Goal: Browse casually: Explore the website without a specific task or goal

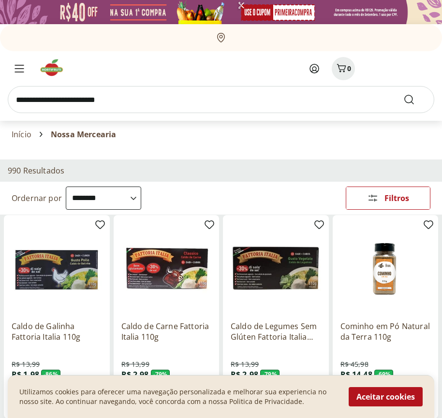
select select "**********"
click at [385, 397] on button "Aceitar cookies" at bounding box center [385, 396] width 74 height 19
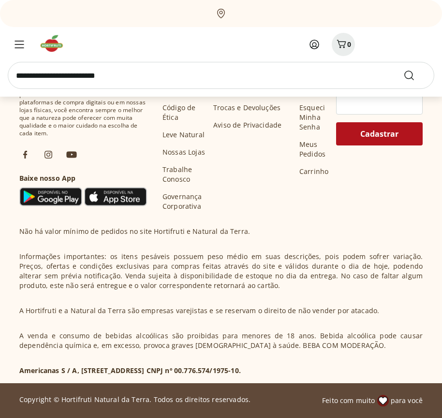
scroll to position [504, 0]
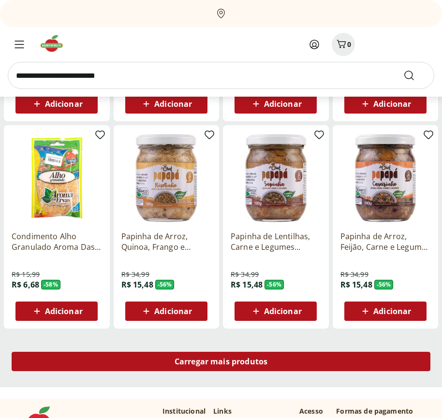
click at [221, 363] on span "Carregar mais produtos" at bounding box center [220, 362] width 93 height 8
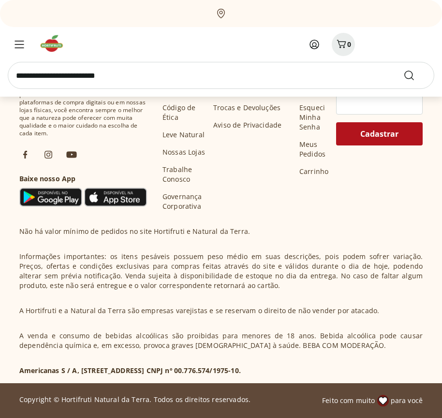
scroll to position [1129, 0]
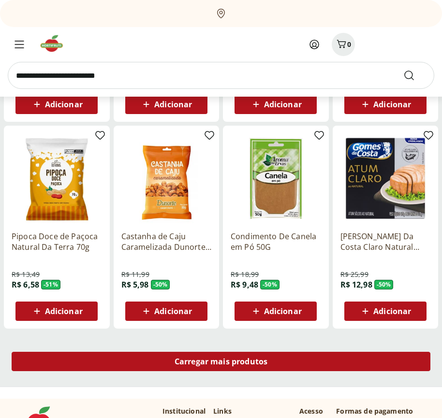
click at [221, 361] on span "Carregar mais produtos" at bounding box center [220, 362] width 93 height 8
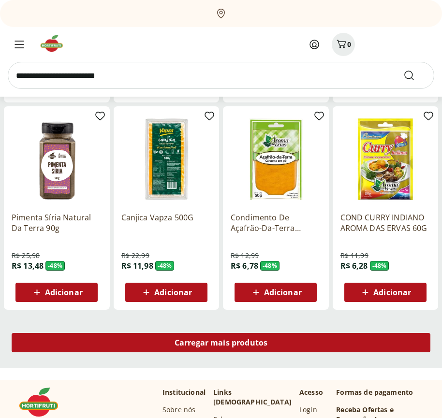
scroll to position [1754, 0]
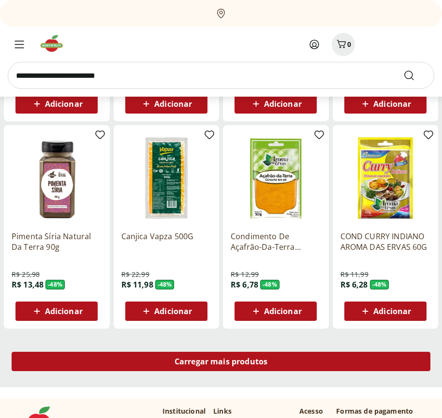
click at [221, 363] on span "Carregar mais produtos" at bounding box center [220, 362] width 93 height 8
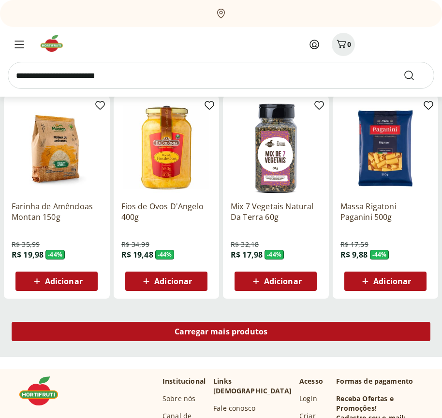
scroll to position [2378, 0]
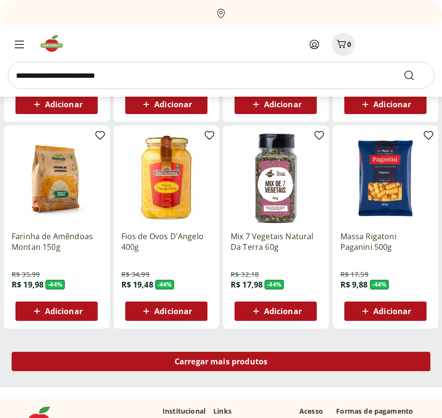
click at [221, 361] on span "Carregar mais produtos" at bounding box center [220, 362] width 93 height 8
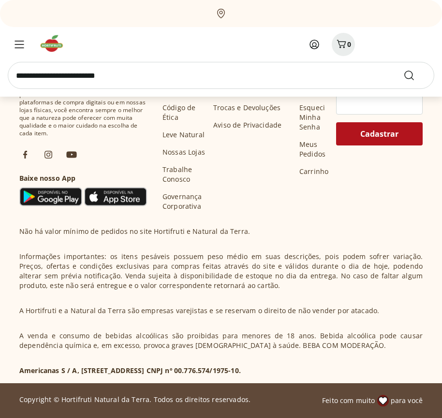
scroll to position [3004, 0]
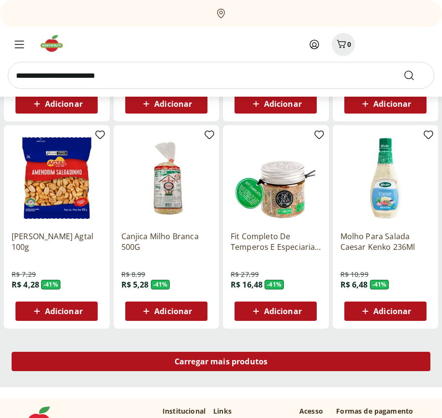
click at [221, 363] on span "Carregar mais produtos" at bounding box center [220, 362] width 93 height 8
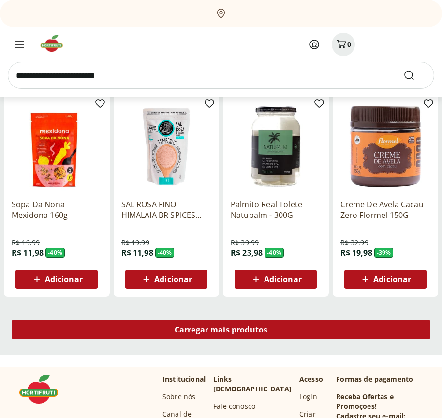
scroll to position [3628, 0]
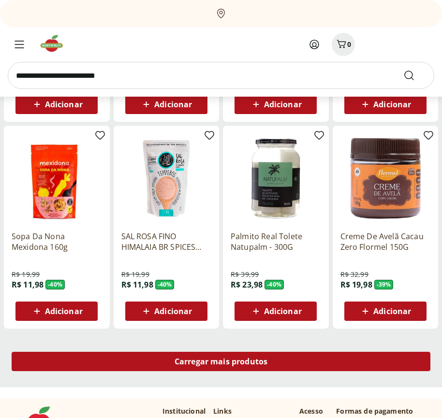
click at [221, 361] on span "Carregar mais produtos" at bounding box center [220, 362] width 93 height 8
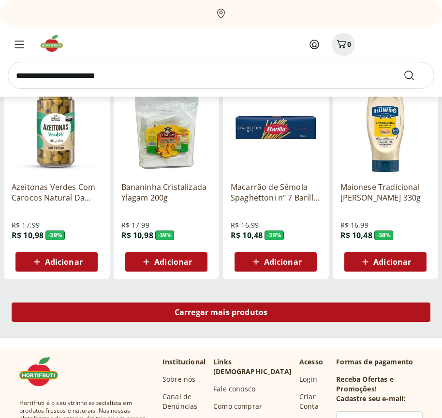
scroll to position [4254, 0]
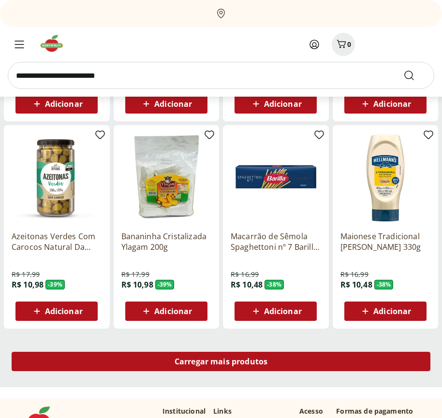
click at [221, 363] on span "Carregar mais produtos" at bounding box center [220, 362] width 93 height 8
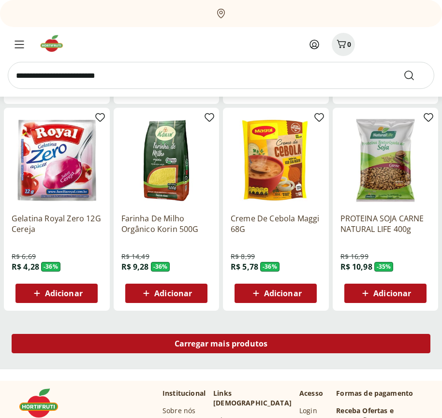
scroll to position [4878, 0]
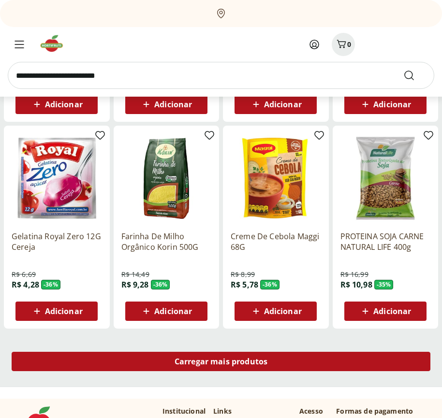
click at [221, 361] on span "Carregar mais produtos" at bounding box center [220, 362] width 93 height 8
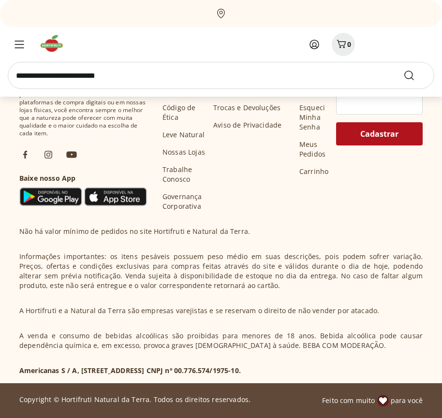
scroll to position [5503, 0]
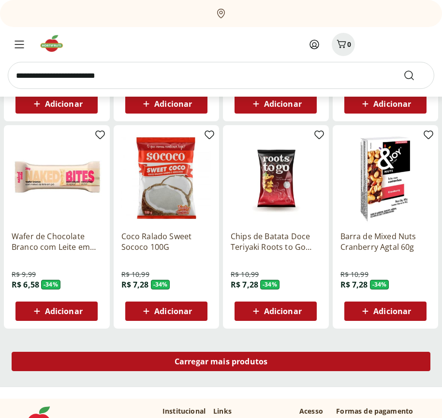
click at [221, 363] on span "Carregar mais produtos" at bounding box center [220, 362] width 93 height 8
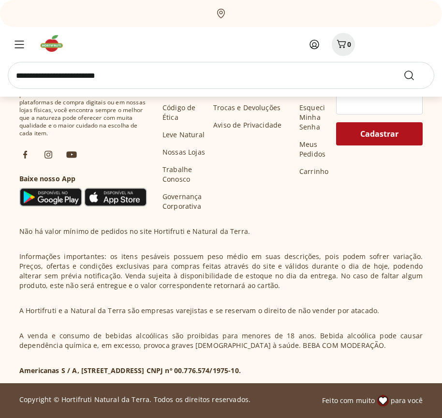
scroll to position [6128, 0]
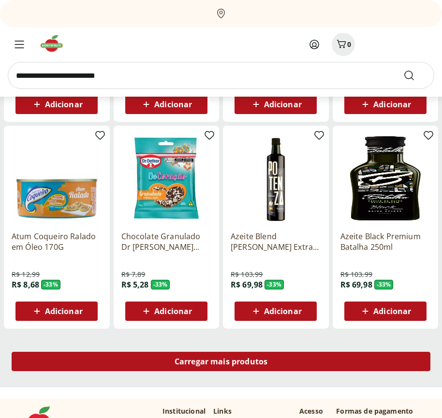
click at [221, 361] on span "Carregar mais produtos" at bounding box center [220, 362] width 93 height 8
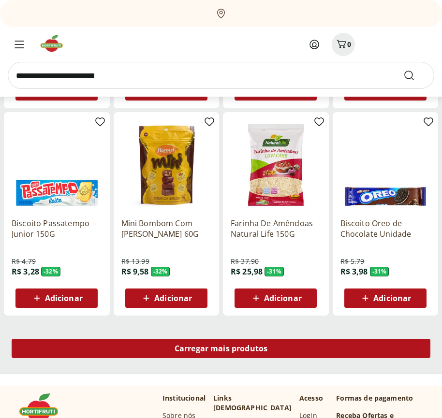
scroll to position [6753, 0]
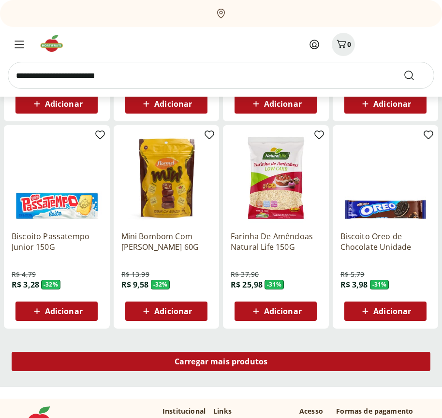
click at [221, 363] on span "Carregar mais produtos" at bounding box center [220, 362] width 93 height 8
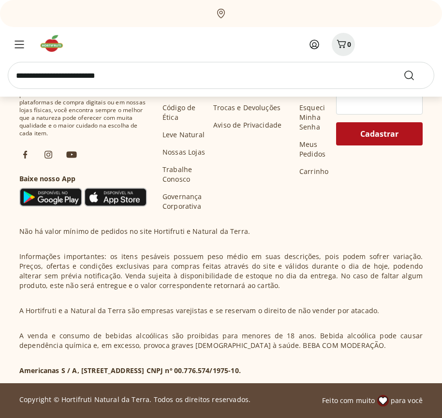
scroll to position [7378, 0]
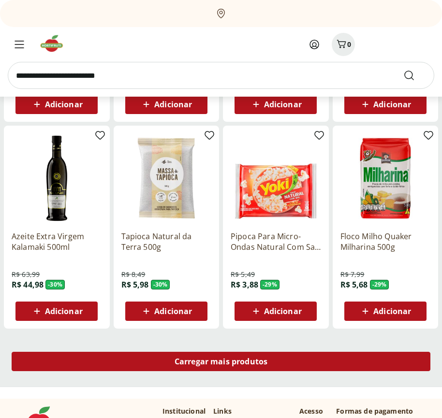
click at [221, 361] on span "Carregar mais produtos" at bounding box center [220, 362] width 93 height 8
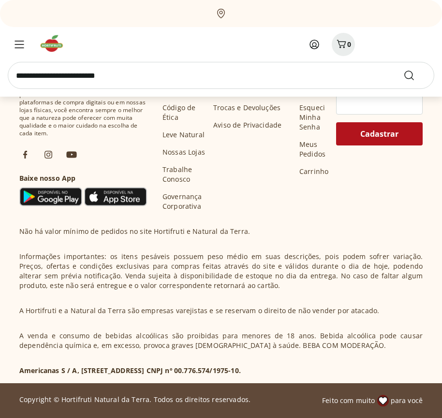
scroll to position [8003, 0]
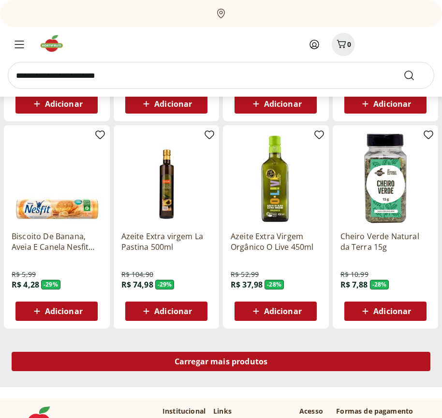
click at [221, 363] on span "Carregar mais produtos" at bounding box center [220, 362] width 93 height 8
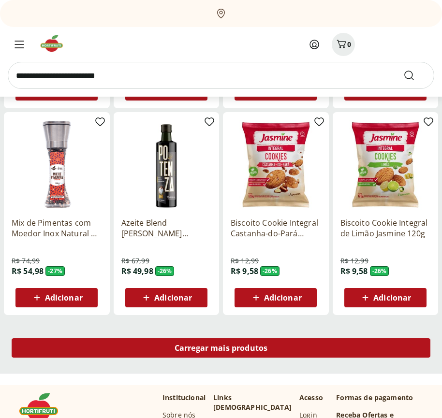
scroll to position [8628, 0]
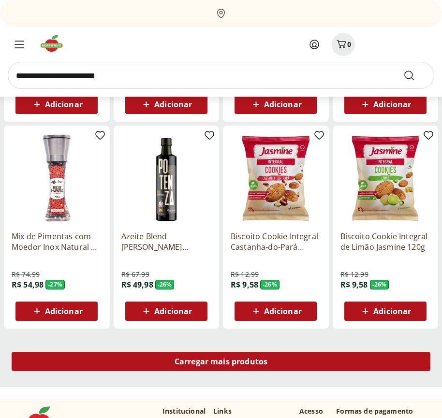
click at [221, 361] on span "Carregar mais produtos" at bounding box center [220, 362] width 93 height 8
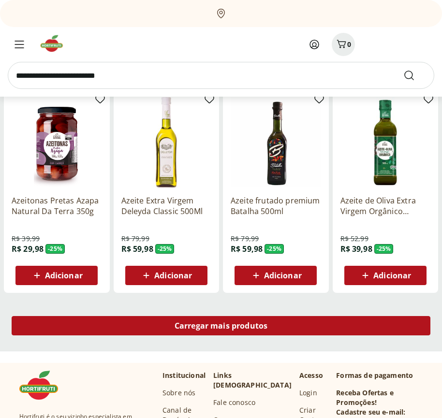
scroll to position [9253, 0]
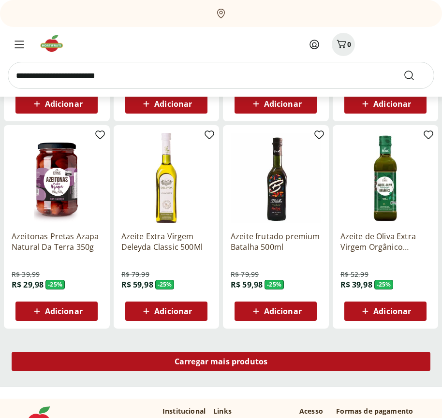
click at [221, 363] on span "Carregar mais produtos" at bounding box center [220, 362] width 93 height 8
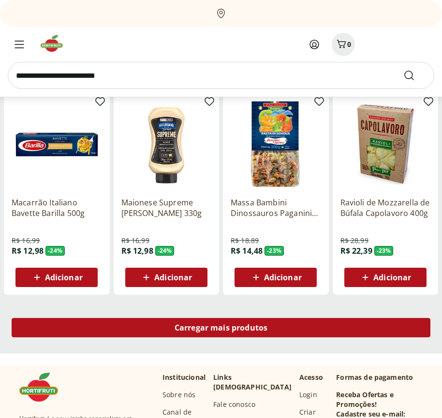
scroll to position [9878, 0]
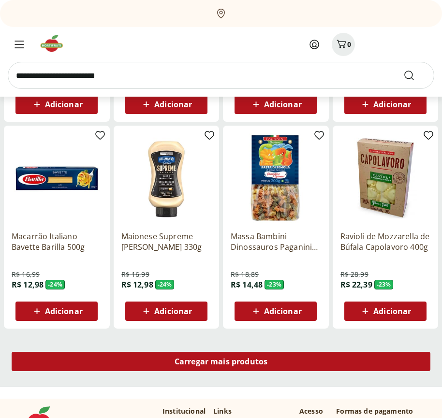
click at [221, 361] on span "Carregar mais produtos" at bounding box center [220, 362] width 93 height 8
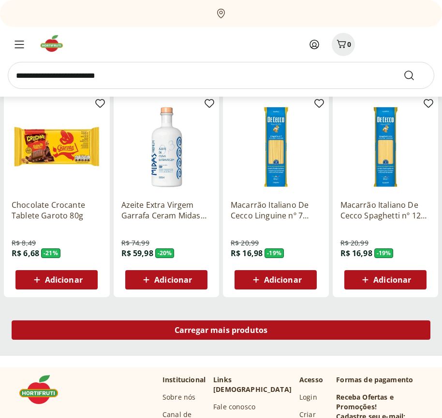
scroll to position [10503, 0]
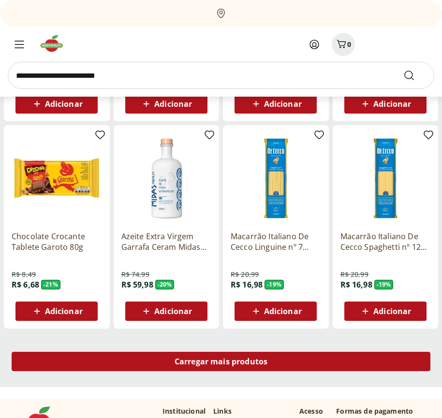
click at [221, 363] on span "Carregar mais produtos" at bounding box center [220, 362] width 93 height 8
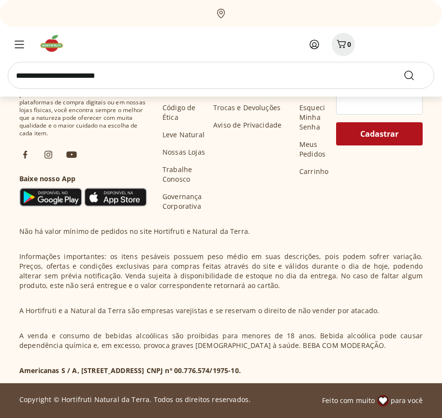
scroll to position [11128, 0]
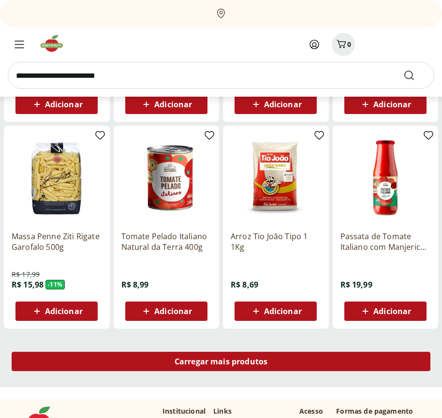
click at [221, 361] on span "Carregar mais produtos" at bounding box center [220, 362] width 93 height 8
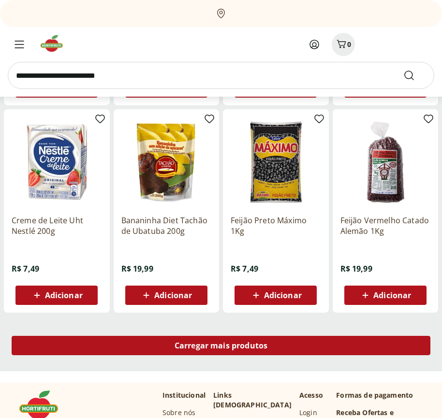
scroll to position [11753, 0]
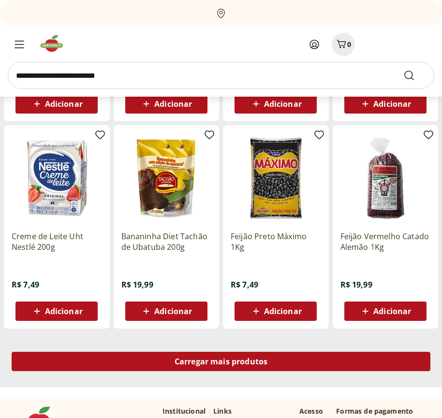
click at [221, 363] on span "Carregar mais produtos" at bounding box center [220, 362] width 93 height 8
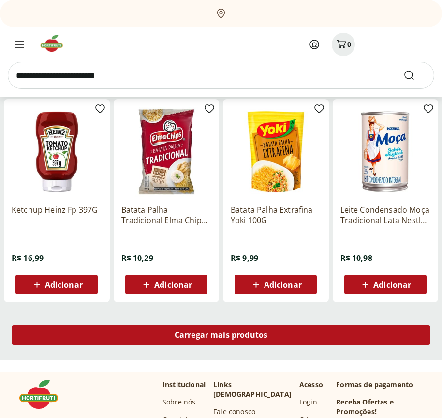
scroll to position [12378, 0]
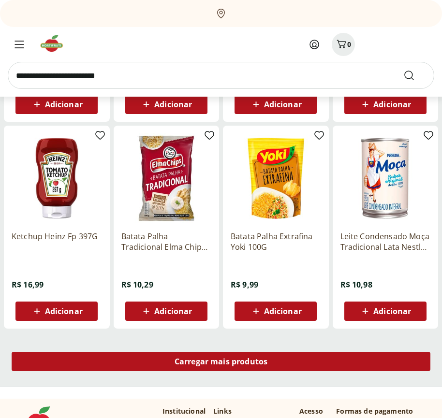
click at [221, 361] on span "Carregar mais produtos" at bounding box center [220, 362] width 93 height 8
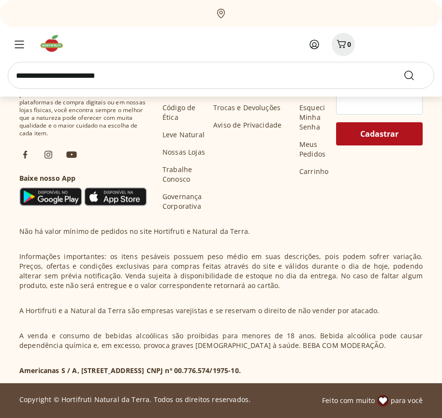
scroll to position [13003, 0]
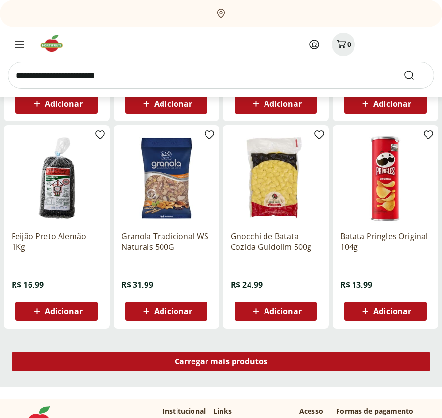
click at [221, 363] on span "Carregar mais produtos" at bounding box center [220, 362] width 93 height 8
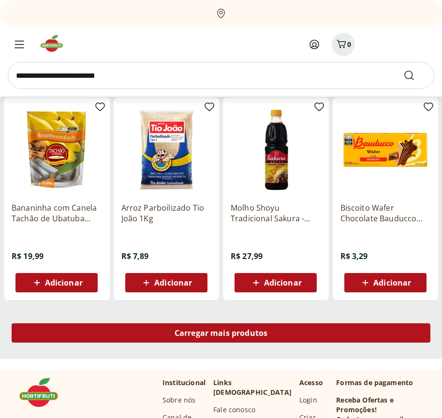
scroll to position [13627, 0]
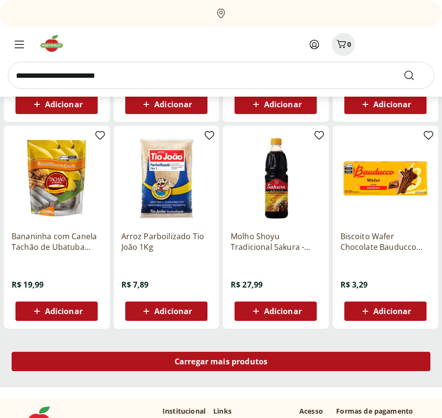
click at [221, 361] on span "Carregar mais produtos" at bounding box center [220, 362] width 93 height 8
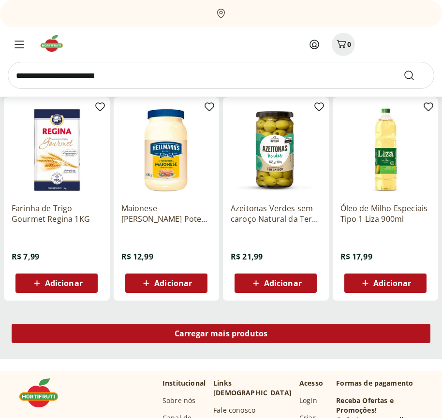
scroll to position [14253, 0]
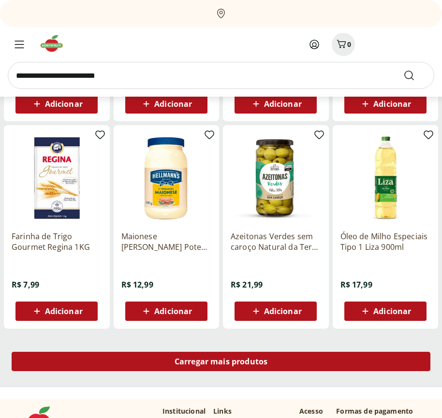
click at [221, 363] on span "Carregar mais produtos" at bounding box center [220, 362] width 93 height 8
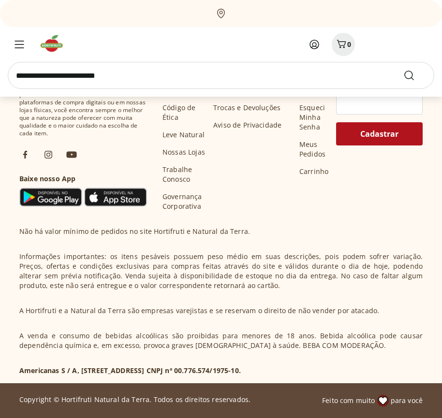
scroll to position [14877, 0]
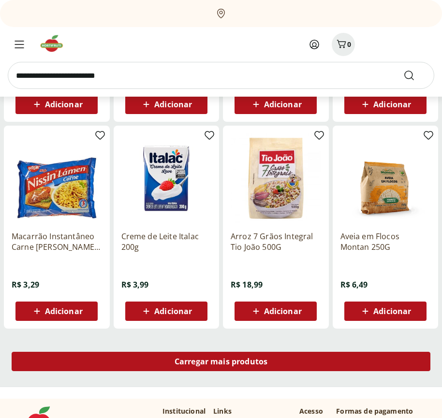
click at [221, 361] on span "Carregar mais produtos" at bounding box center [220, 362] width 93 height 8
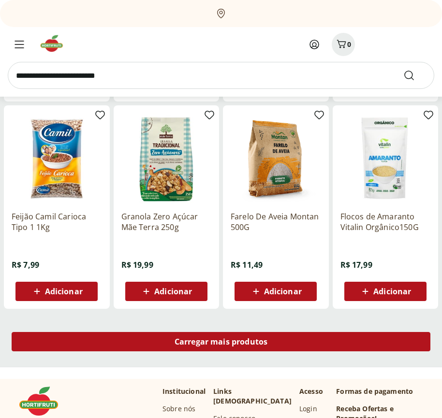
scroll to position [15502, 0]
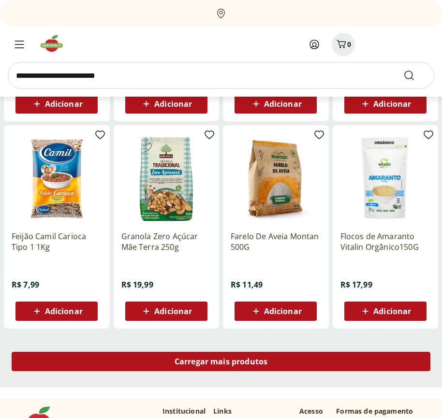
click at [221, 363] on span "Carregar mais produtos" at bounding box center [220, 362] width 93 height 8
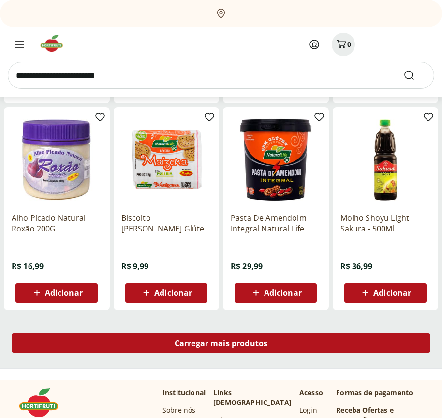
scroll to position [16127, 0]
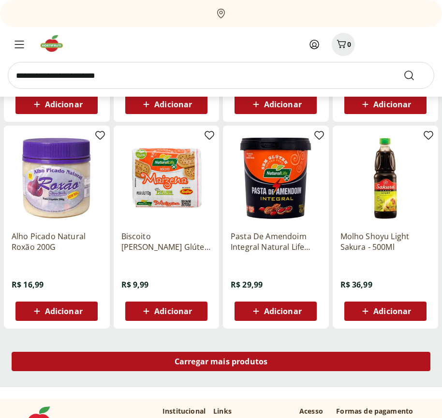
click at [221, 361] on span "Carregar mais produtos" at bounding box center [220, 362] width 93 height 8
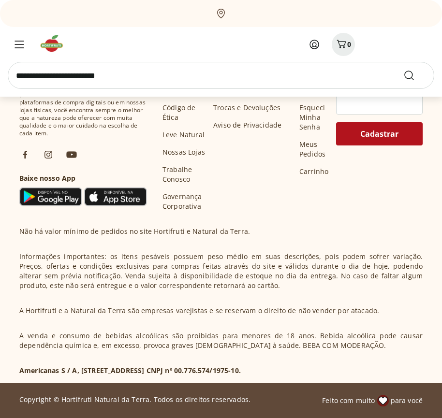
scroll to position [16752, 0]
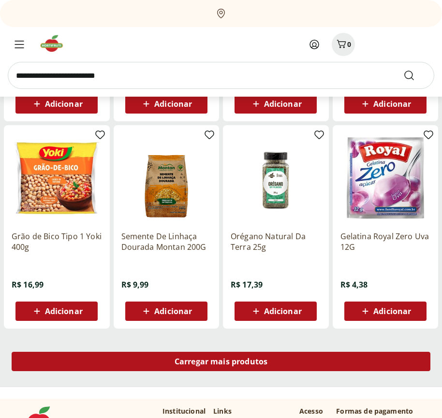
click at [221, 363] on span "Carregar mais produtos" at bounding box center [220, 362] width 93 height 8
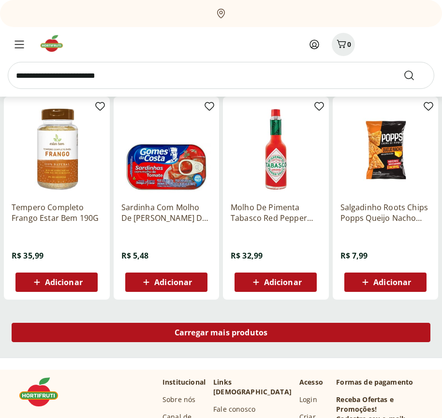
scroll to position [17377, 0]
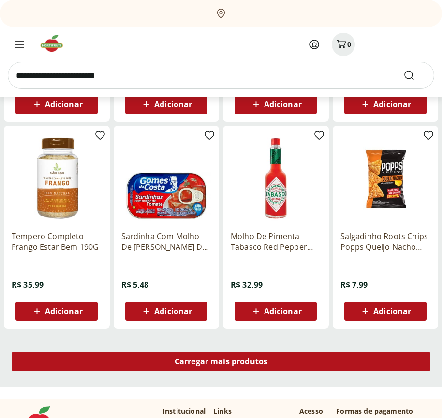
click at [221, 361] on span "Carregar mais produtos" at bounding box center [220, 362] width 93 height 8
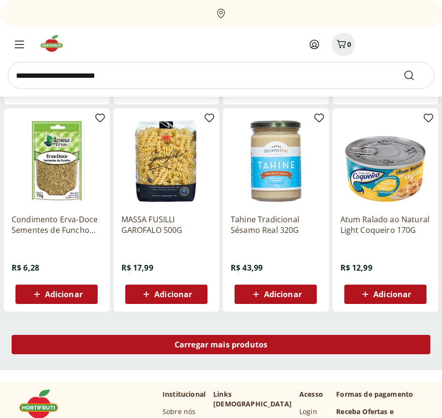
scroll to position [18002, 0]
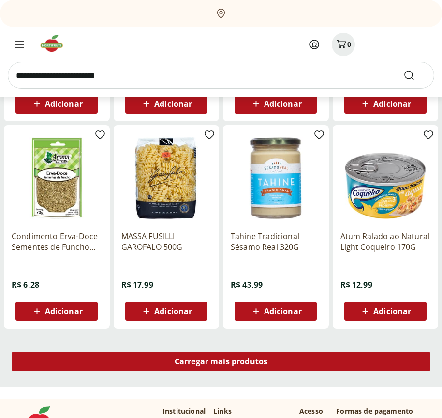
click at [221, 363] on span "Carregar mais produtos" at bounding box center [220, 362] width 93 height 8
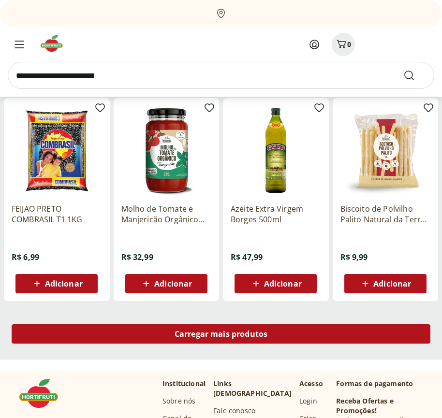
scroll to position [18627, 0]
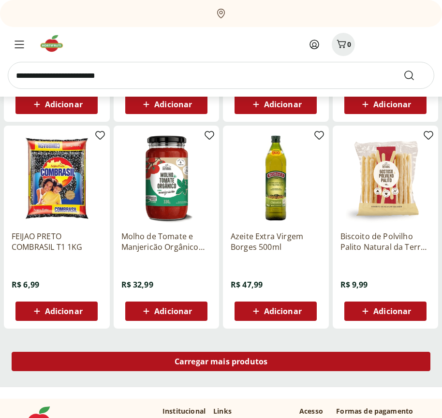
click at [221, 361] on span "Carregar mais produtos" at bounding box center [220, 362] width 93 height 8
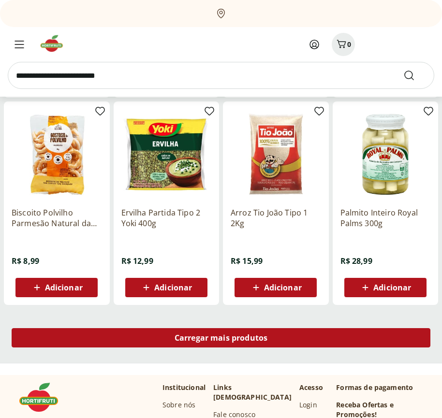
scroll to position [19252, 0]
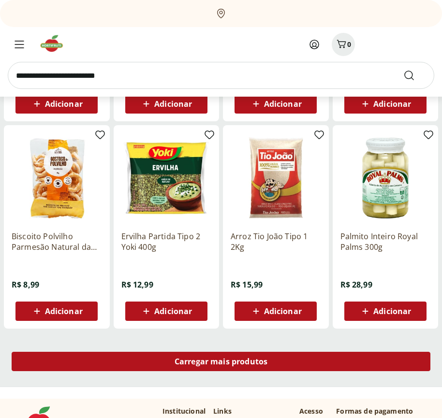
click at [221, 363] on span "Carregar mais produtos" at bounding box center [220, 362] width 93 height 8
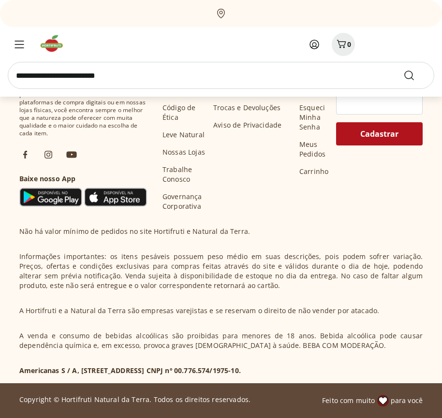
scroll to position [19877, 0]
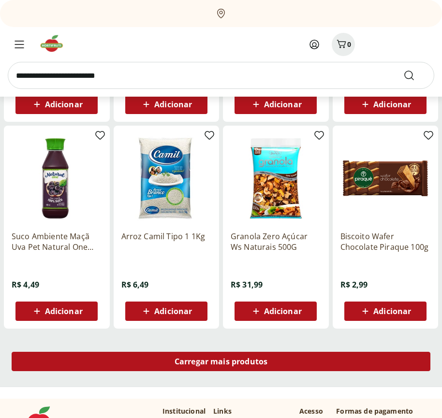
click at [221, 361] on span "Carregar mais produtos" at bounding box center [220, 362] width 93 height 8
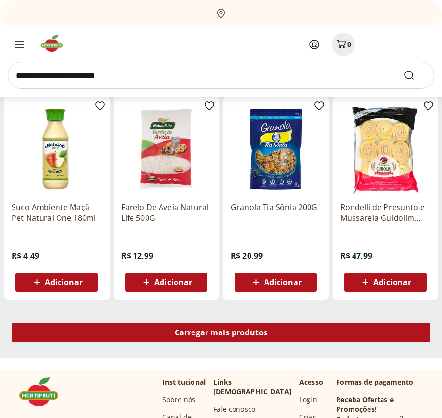
scroll to position [20502, 0]
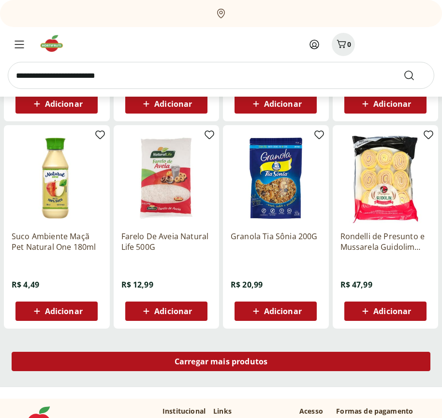
click at [221, 363] on span "Carregar mais produtos" at bounding box center [220, 362] width 93 height 8
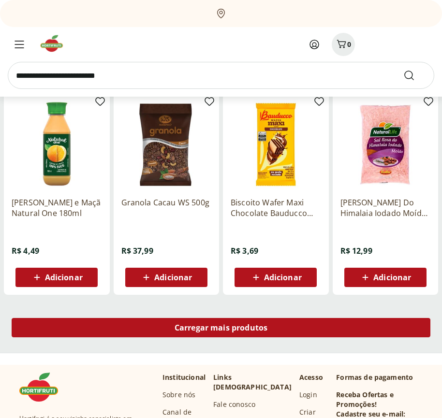
scroll to position [21127, 0]
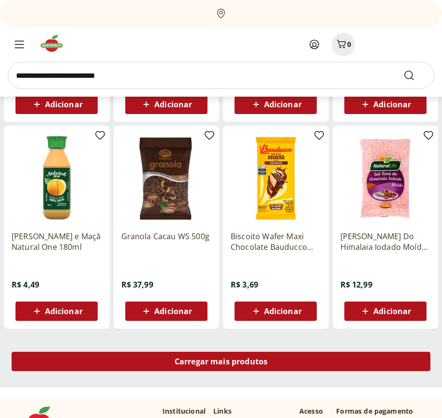
click at [221, 361] on span "Carregar mais produtos" at bounding box center [220, 362] width 93 height 8
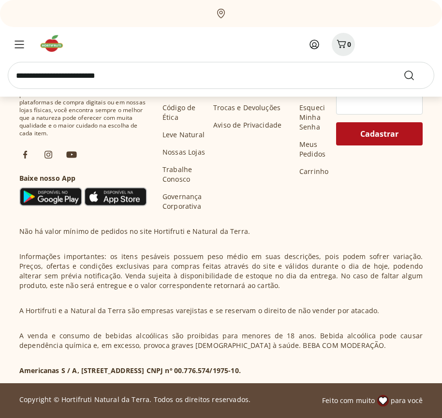
scroll to position [21752, 0]
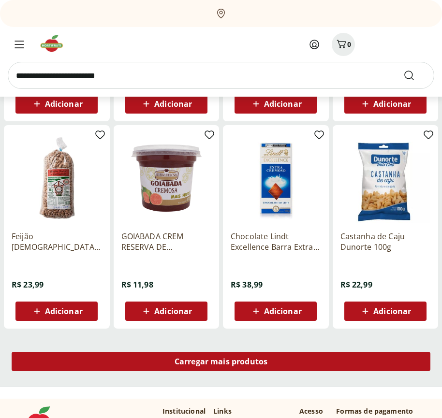
click at [221, 363] on span "Carregar mais produtos" at bounding box center [220, 362] width 93 height 8
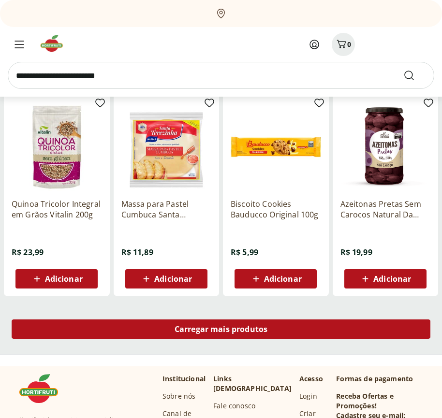
scroll to position [22377, 0]
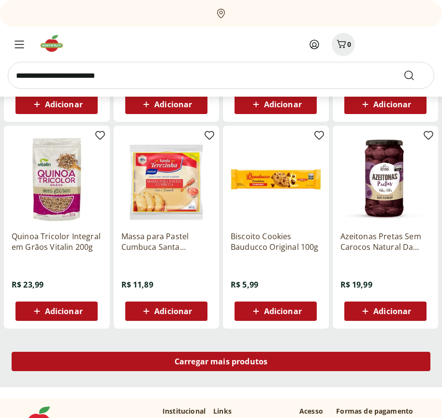
click at [221, 361] on span "Carregar mais produtos" at bounding box center [220, 362] width 93 height 8
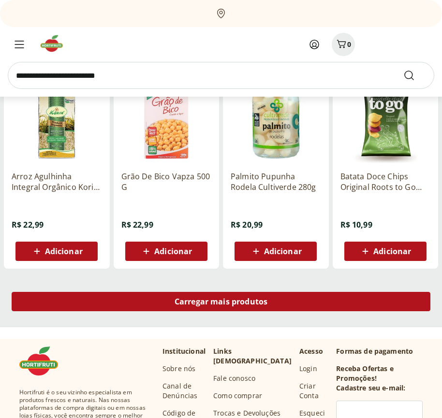
scroll to position [23002, 0]
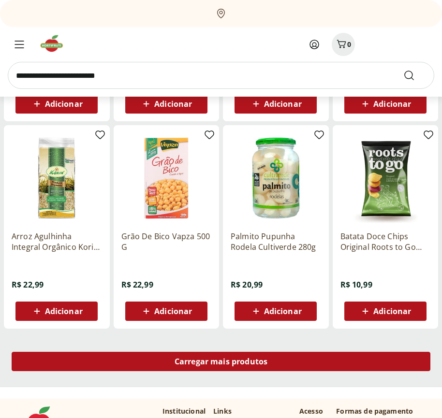
click at [221, 363] on span "Carregar mais produtos" at bounding box center [220, 362] width 93 height 8
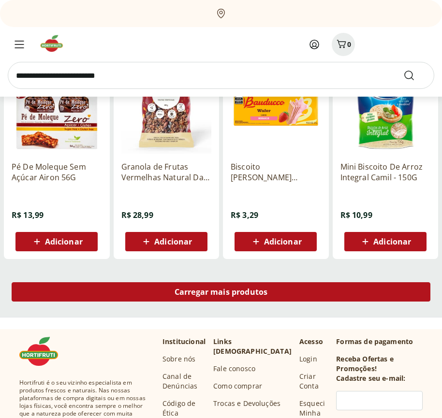
scroll to position [23626, 0]
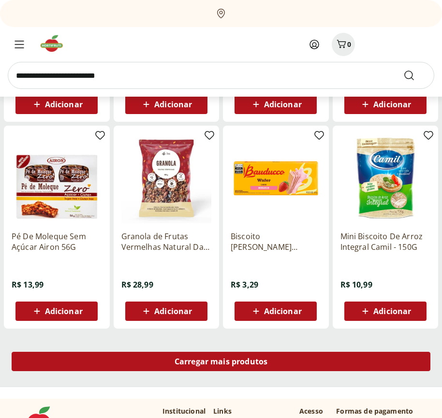
click at [221, 361] on span "Carregar mais produtos" at bounding box center [220, 362] width 93 height 8
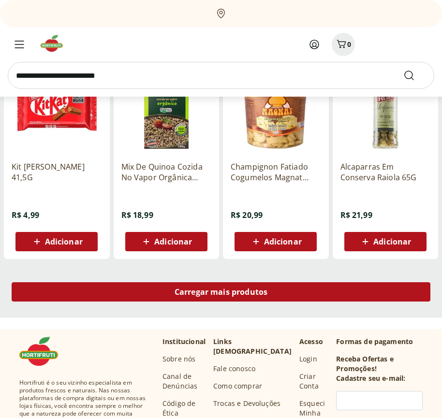
scroll to position [24252, 0]
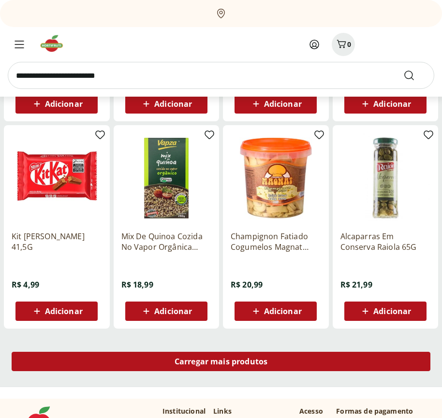
click at [221, 363] on span "Carregar mais produtos" at bounding box center [220, 362] width 93 height 8
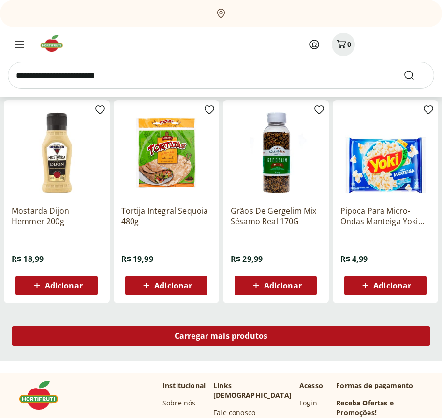
scroll to position [24876, 0]
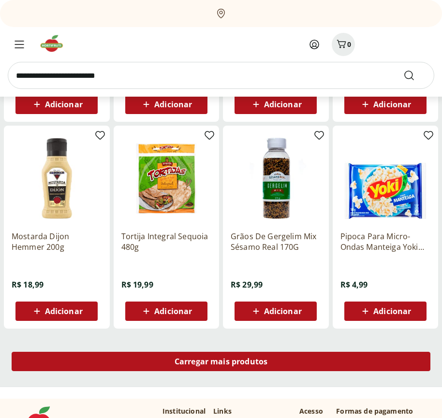
click at [221, 361] on span "Carregar mais produtos" at bounding box center [220, 362] width 93 height 8
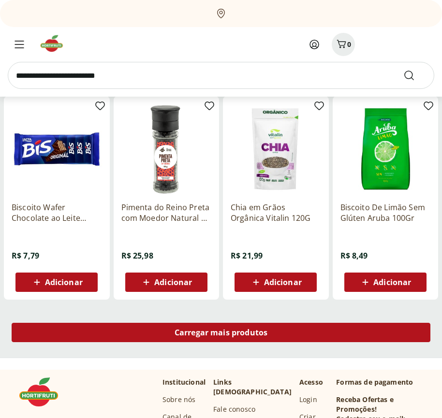
scroll to position [25501, 0]
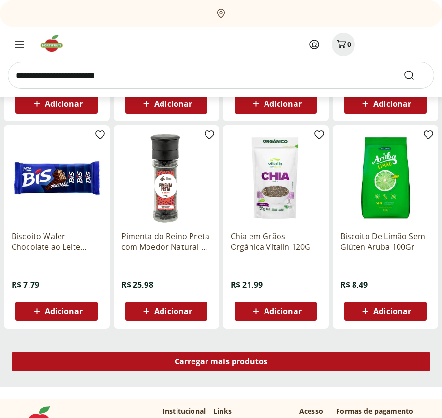
click at [221, 363] on span "Carregar mais produtos" at bounding box center [220, 362] width 93 height 8
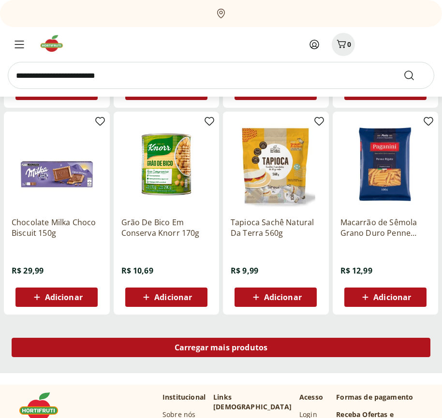
scroll to position [26126, 0]
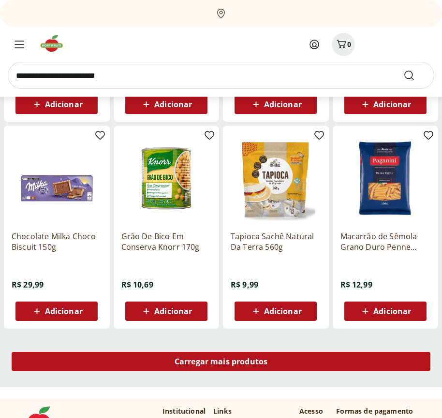
click at [221, 361] on span "Carregar mais produtos" at bounding box center [220, 362] width 93 height 8
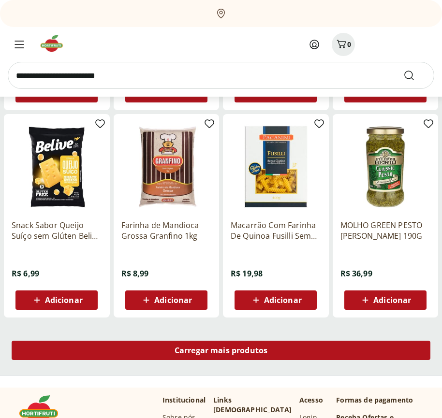
scroll to position [26751, 0]
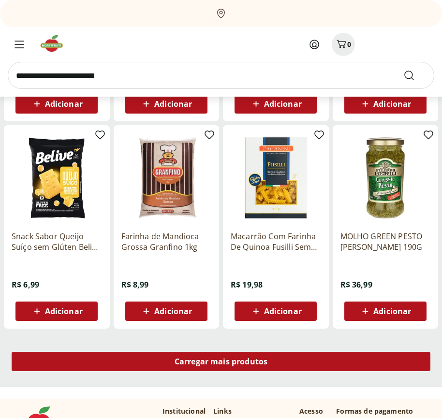
click at [221, 363] on span "Carregar mais produtos" at bounding box center [220, 362] width 93 height 8
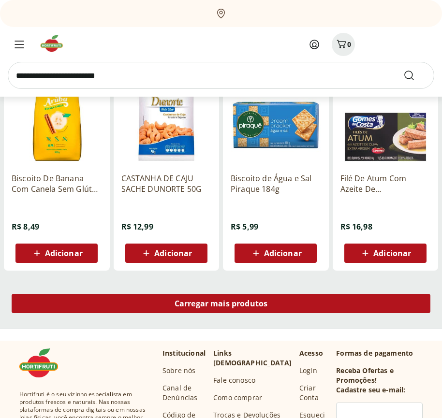
scroll to position [27376, 0]
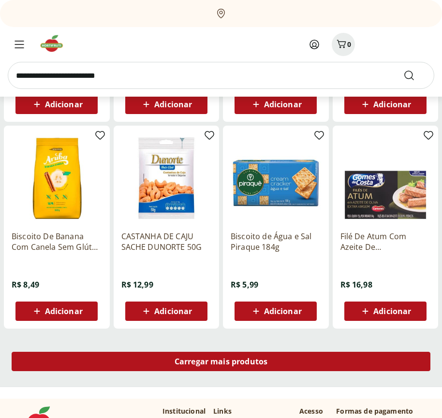
click at [221, 361] on span "Carregar mais produtos" at bounding box center [220, 362] width 93 height 8
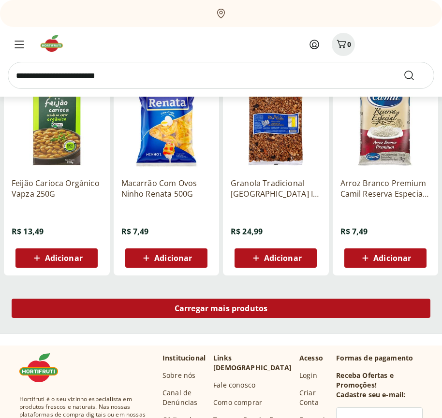
scroll to position [28001, 0]
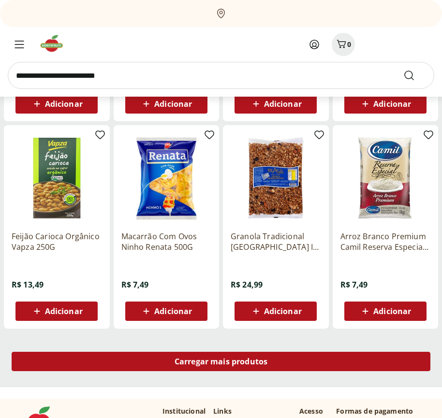
click at [221, 363] on span "Carregar mais produtos" at bounding box center [220, 362] width 93 height 8
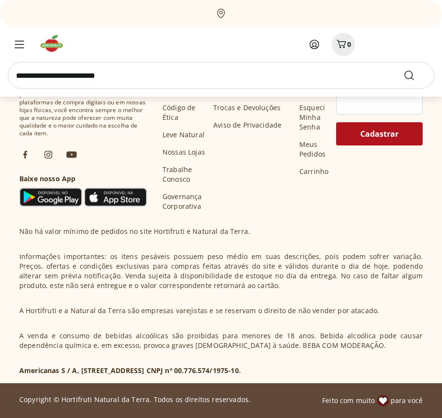
scroll to position [28626, 0]
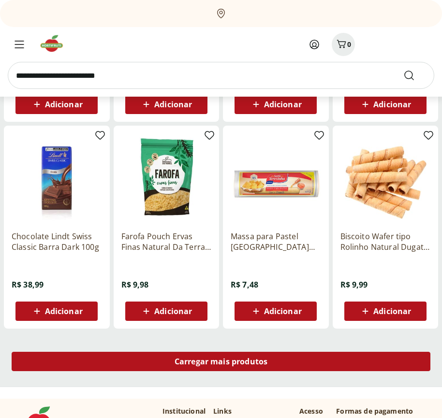
click at [221, 361] on span "Carregar mais produtos" at bounding box center [220, 362] width 93 height 8
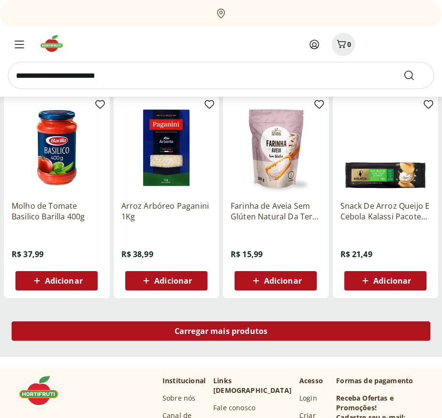
scroll to position [29251, 0]
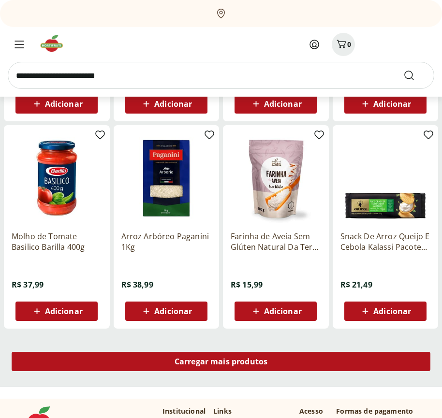
click at [221, 363] on span "Carregar mais produtos" at bounding box center [220, 362] width 93 height 8
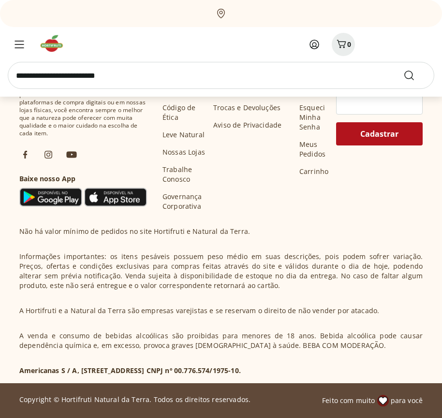
scroll to position [29876, 0]
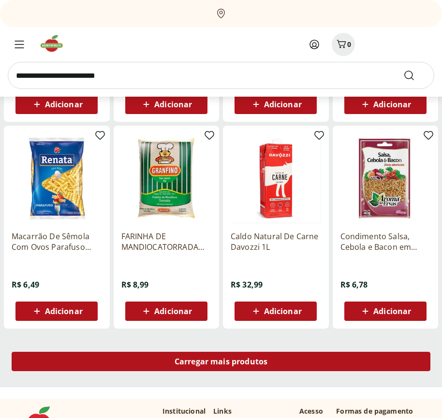
click at [221, 361] on span "Carregar mais produtos" at bounding box center [220, 362] width 93 height 8
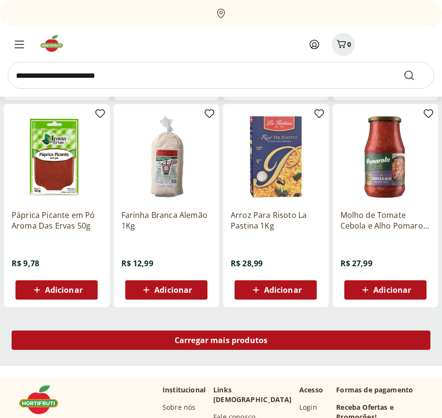
scroll to position [30501, 0]
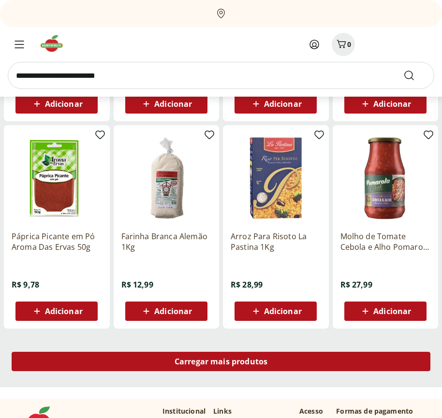
click at [221, 363] on span "Carregar mais produtos" at bounding box center [220, 362] width 93 height 8
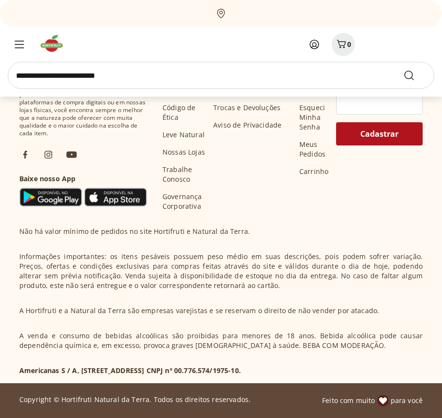
scroll to position [31126, 0]
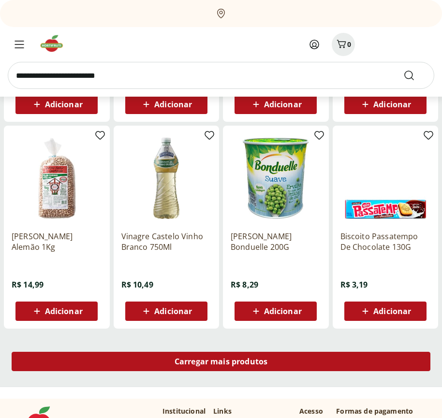
click at [221, 361] on span "Carregar mais produtos" at bounding box center [220, 362] width 93 height 8
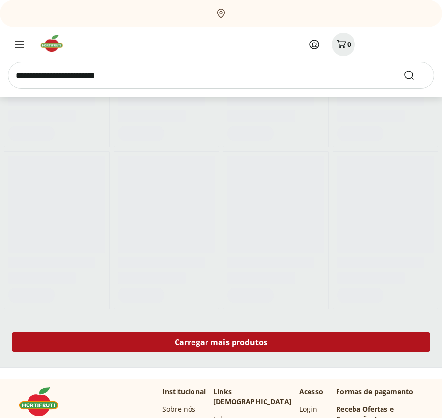
scroll to position [418, 0]
